Goal: Task Accomplishment & Management: Use online tool/utility

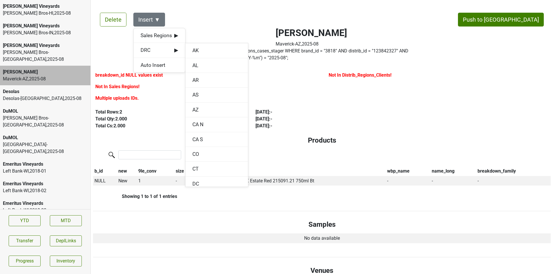
click at [71, 95] on div "[GEOGRAPHIC_DATA]-[GEOGRAPHIC_DATA] , 2025 - 08" at bounding box center [45, 98] width 85 height 7
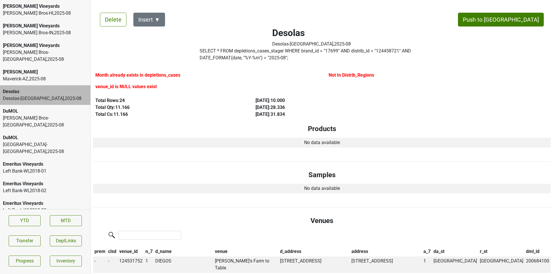
click at [162, 22] on button "Insert ▼" at bounding box center [149, 20] width 32 height 14
click at [69, 134] on div "DuMOL" at bounding box center [45, 137] width 85 height 7
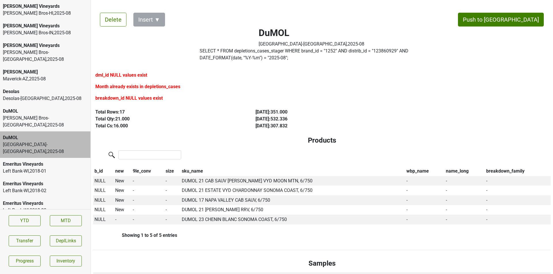
click at [70, 115] on div "[PERSON_NAME] Bros-[GEOGRAPHIC_DATA] , 2025 - 08" at bounding box center [45, 122] width 85 height 14
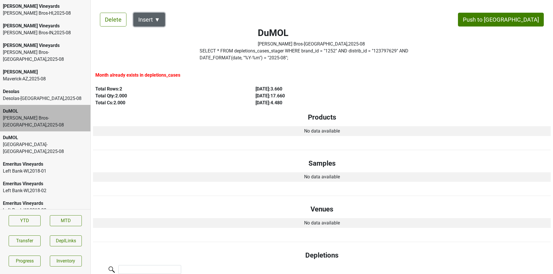
click at [153, 15] on button "Insert ▼" at bounding box center [149, 20] width 32 height 14
click at [57, 43] on div "[PERSON_NAME] Vineyards" at bounding box center [45, 45] width 85 height 7
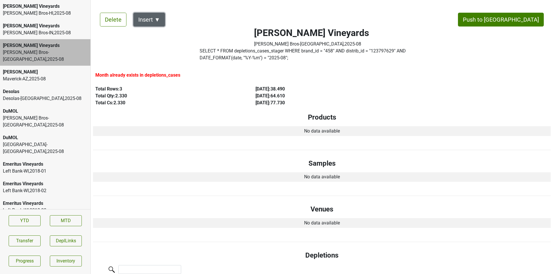
click at [147, 13] on button "Insert ▼" at bounding box center [149, 20] width 32 height 14
click at [72, 27] on div "[PERSON_NAME] Vineyards" at bounding box center [45, 25] width 85 height 7
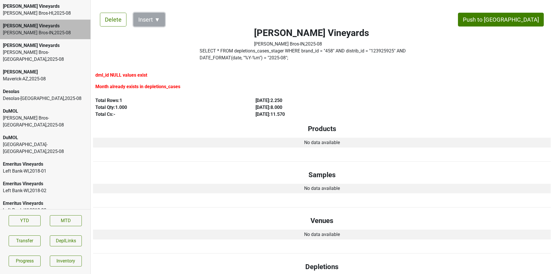
click at [142, 18] on button "Insert ▼" at bounding box center [149, 20] width 32 height 14
click at [69, 158] on div "Emeritus Vineyards Left Bank-[GEOGRAPHIC_DATA] , 2018 - 01" at bounding box center [45, 168] width 90 height 20
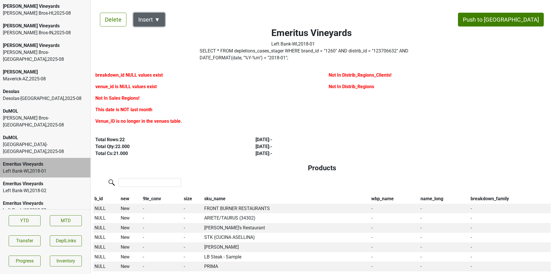
click at [159, 20] on button "Insert ▼" at bounding box center [149, 20] width 32 height 14
click at [147, 42] on div "Sales Regions ▶" at bounding box center [160, 35] width 52 height 15
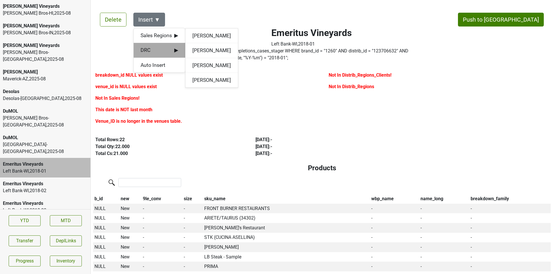
click at [148, 51] on span "DRC ▶" at bounding box center [160, 49] width 38 height 7
